Goal: Task Accomplishment & Management: Manage account settings

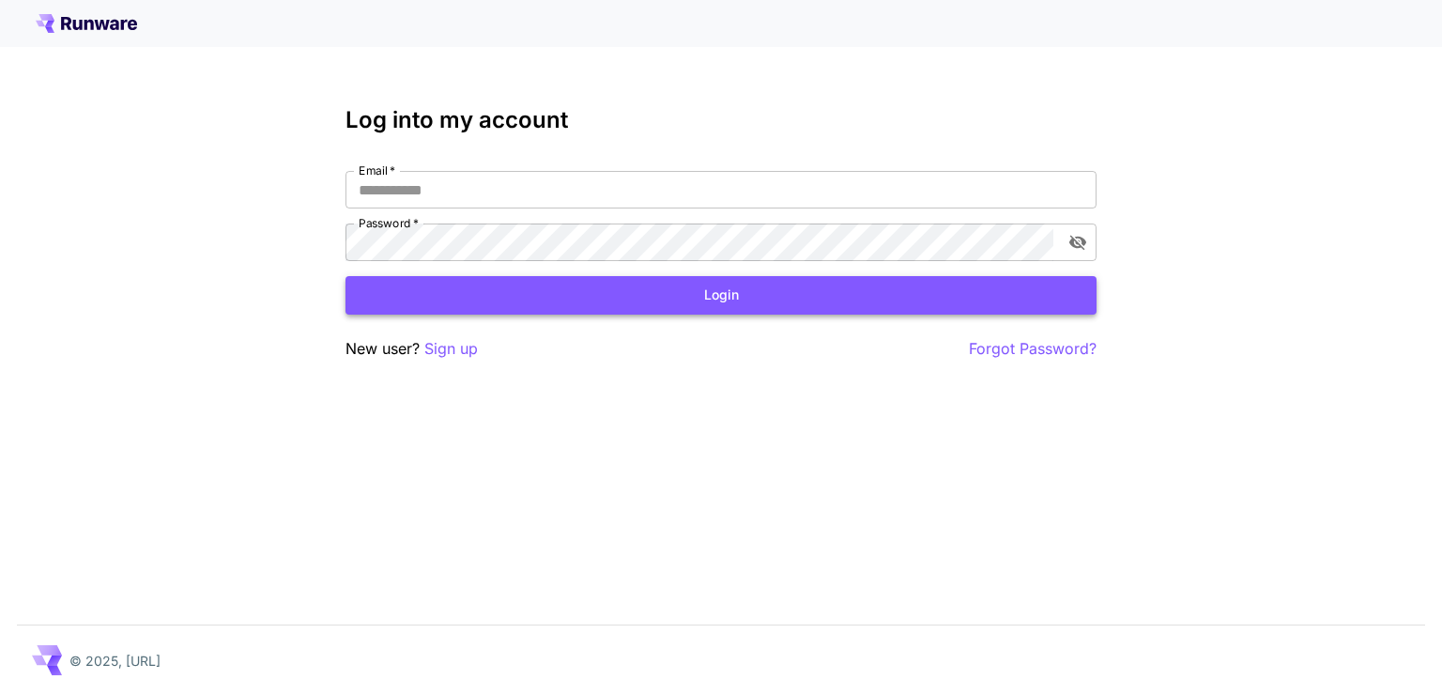
type input "**********"
click at [669, 305] on button "Login" at bounding box center [721, 295] width 751 height 38
